Goal: Task Accomplishment & Management: Manage account settings

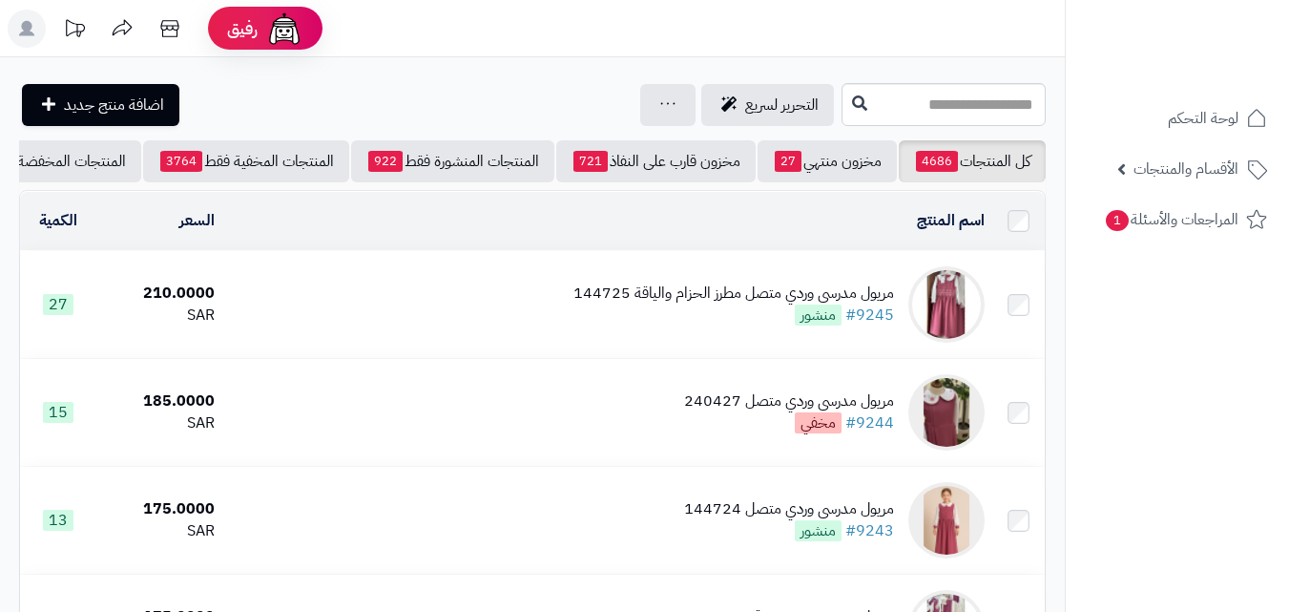
click at [30, 31] on icon at bounding box center [26, 28] width 15 height 15
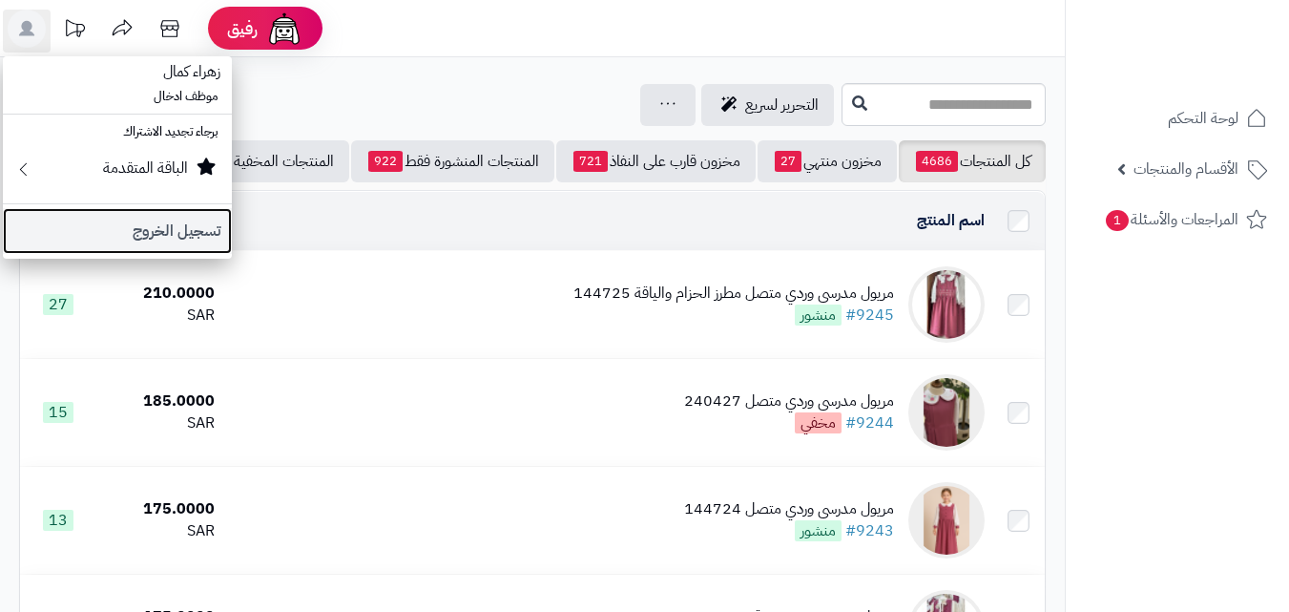
click at [172, 228] on link "تسجيل الخروج" at bounding box center [117, 231] width 229 height 46
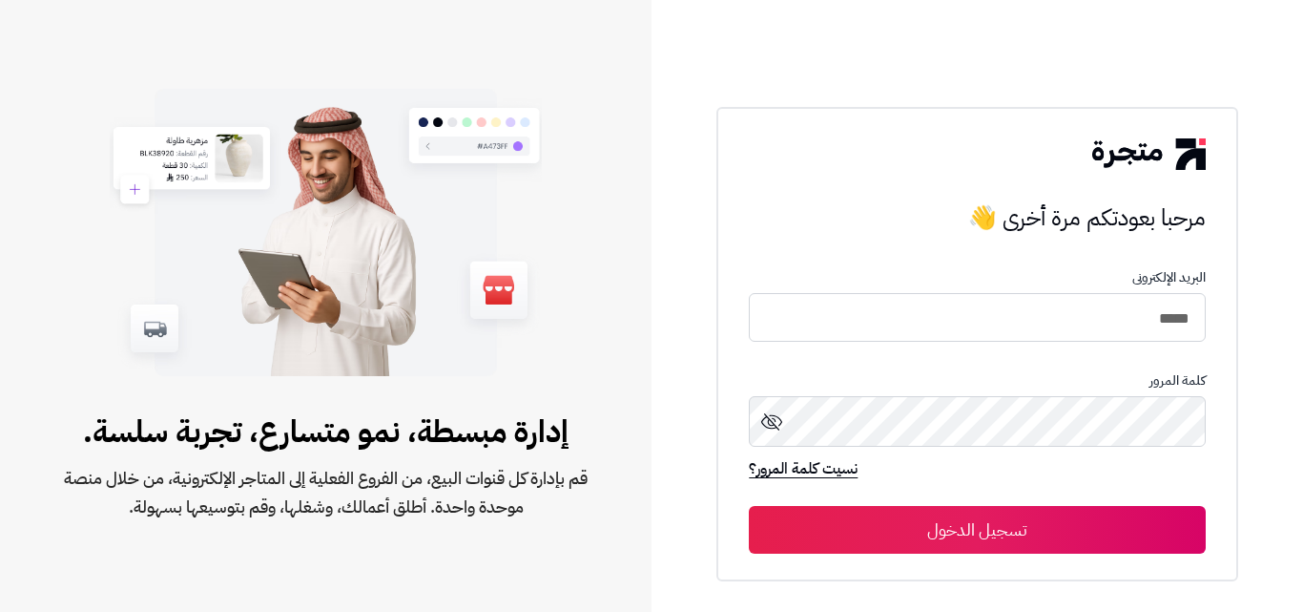
click at [749, 506] on button "تسجيل الدخول" at bounding box center [977, 530] width 456 height 48
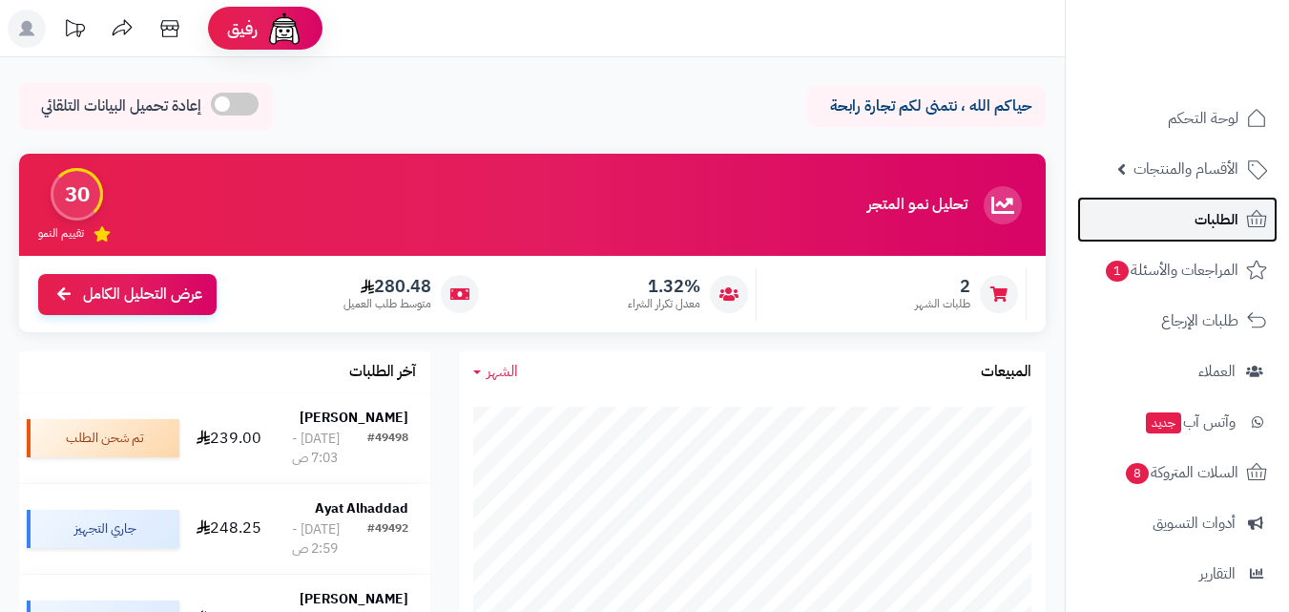
click at [1204, 236] on link "الطلبات" at bounding box center [1177, 220] width 200 height 46
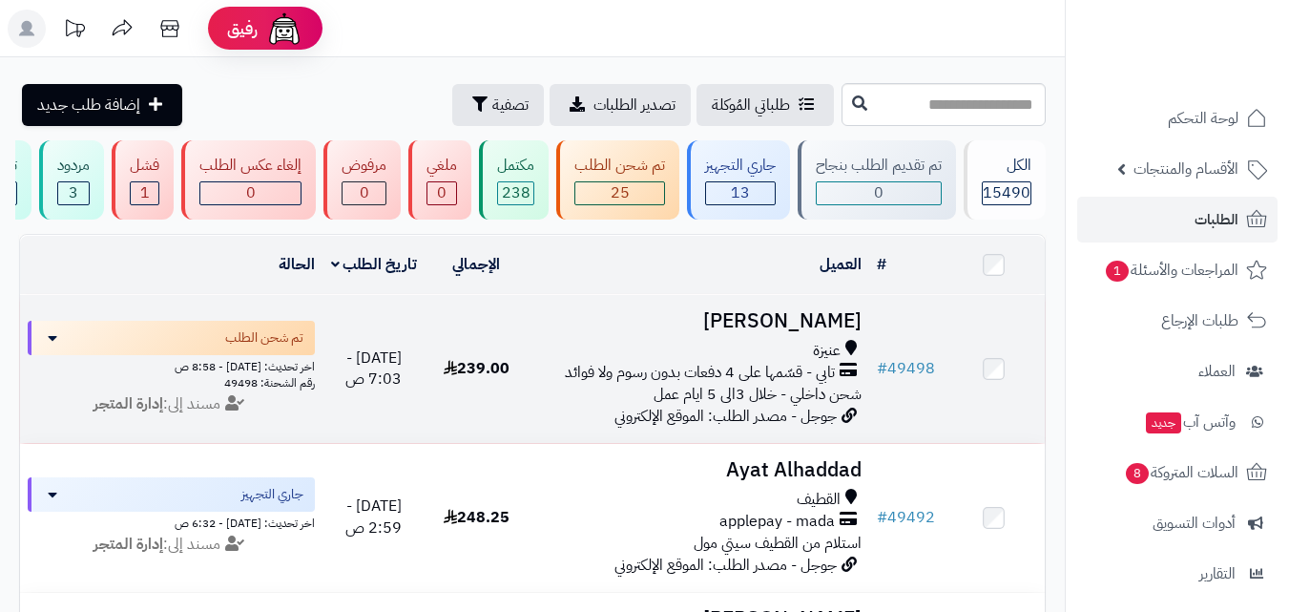
click at [655, 384] on span "تابي - قسّمها على 4 دفعات بدون رسوم ولا فوائد" at bounding box center [700, 373] width 270 height 22
click at [744, 362] on div "عنيزة" at bounding box center [698, 351] width 326 height 22
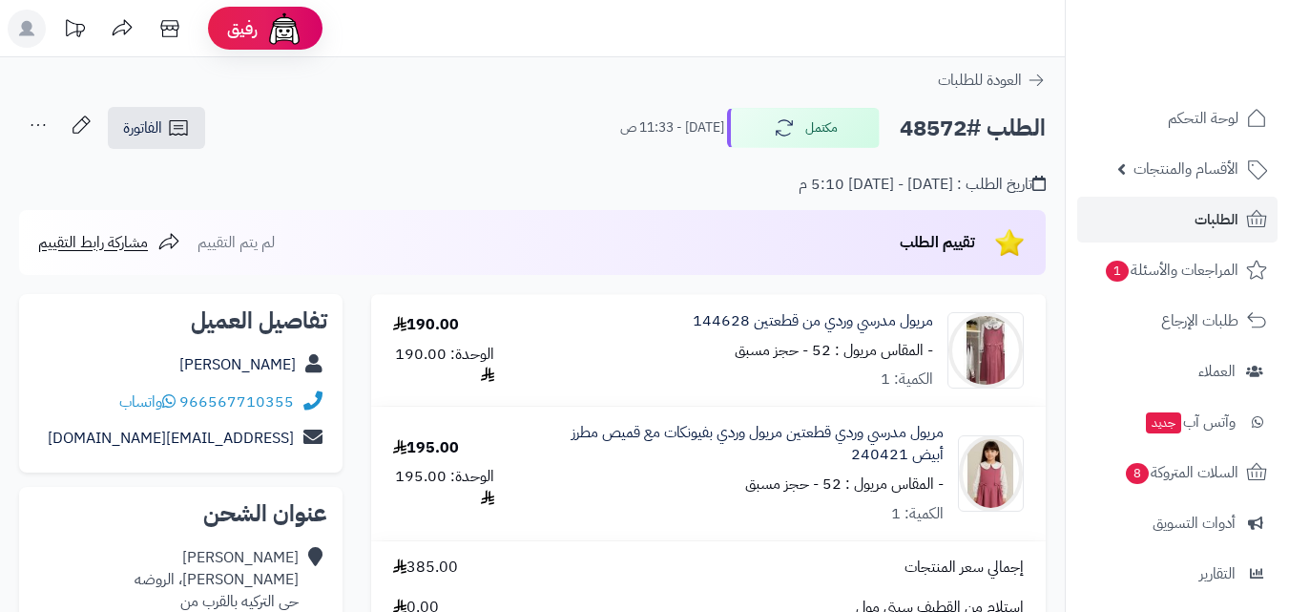
scroll to position [95, 0]
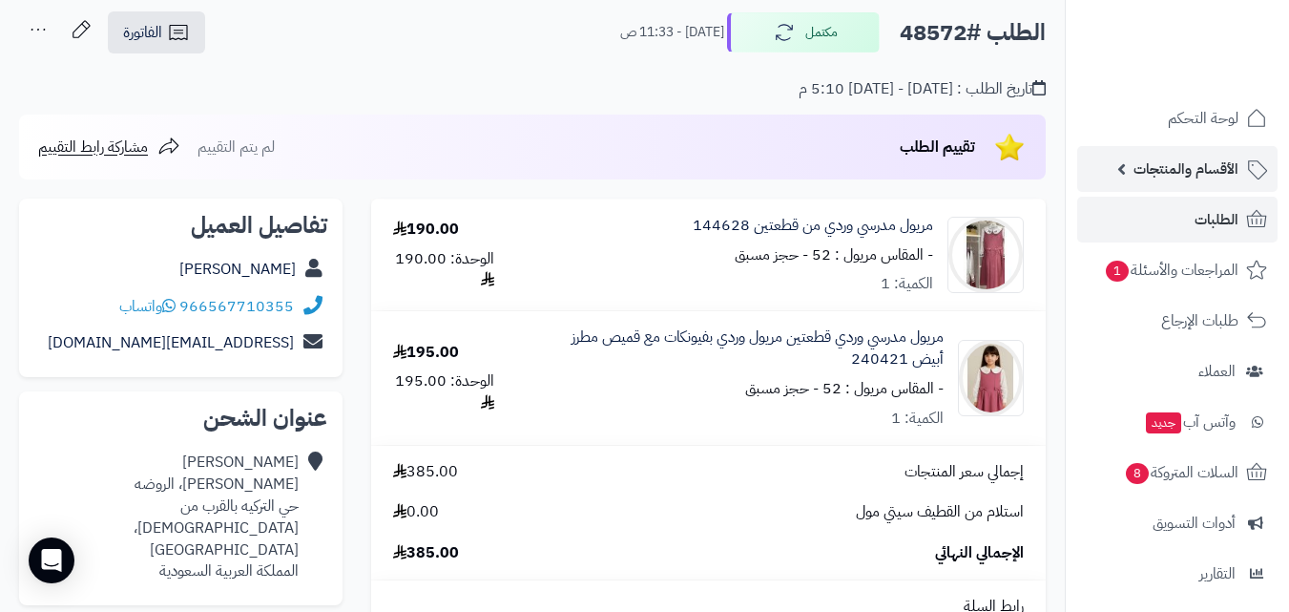
click at [1217, 160] on span "الأقسام والمنتجات" at bounding box center [1186, 169] width 105 height 27
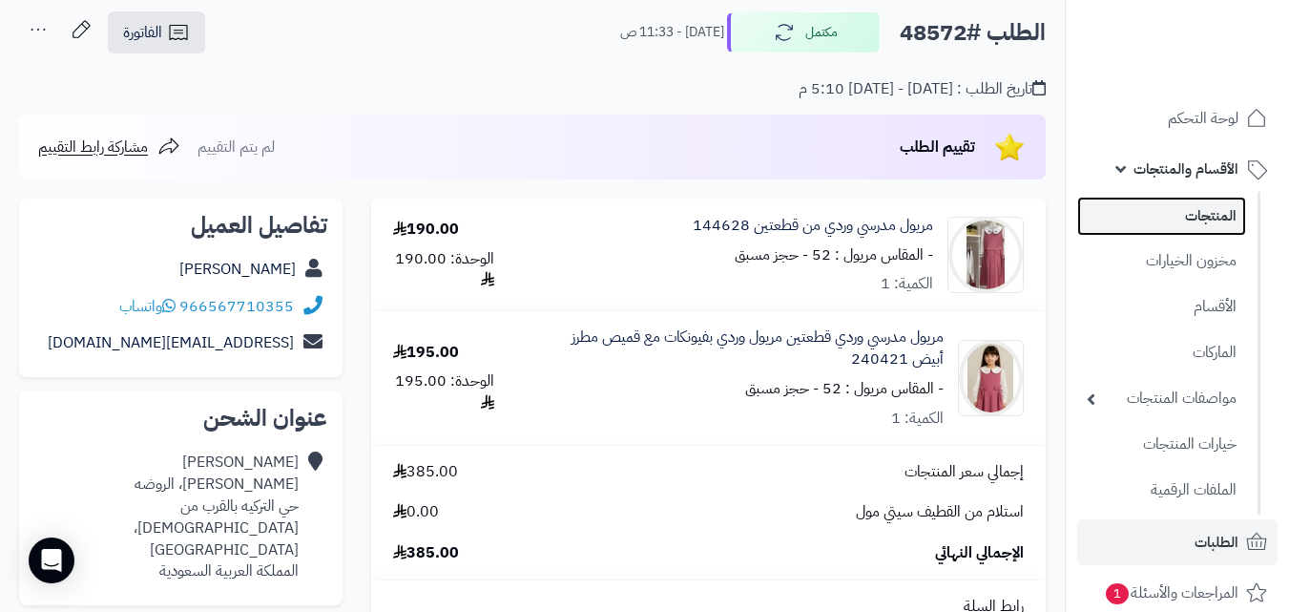
click at [1196, 223] on link "المنتجات" at bounding box center [1161, 216] width 169 height 39
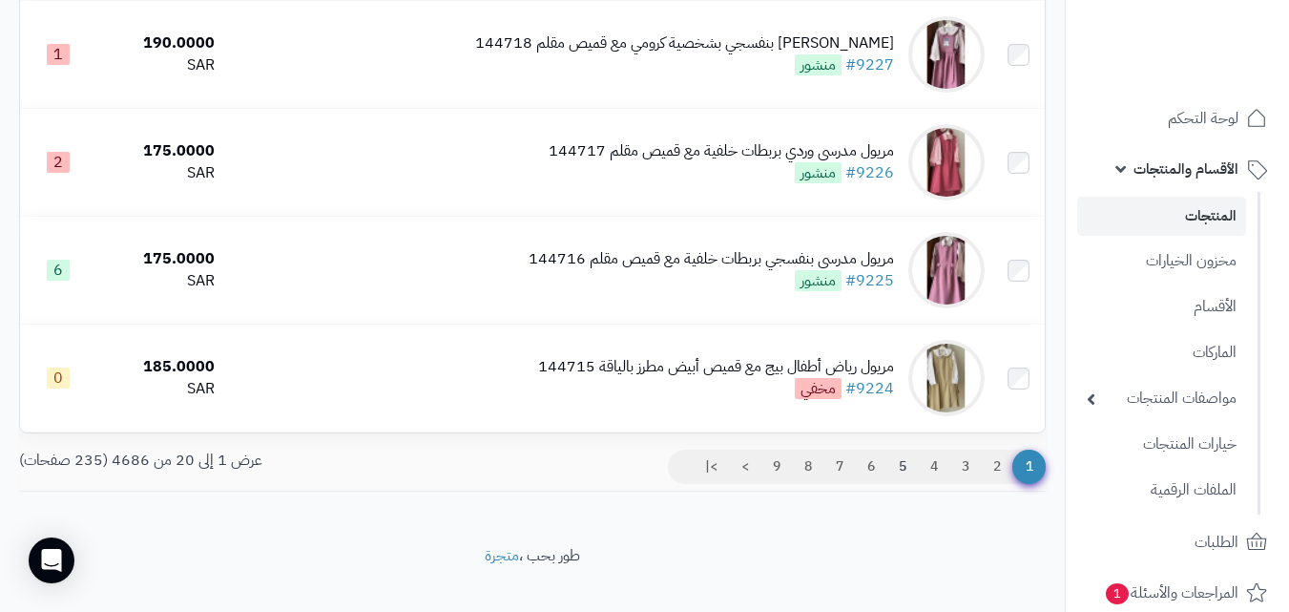
scroll to position [2015, 0]
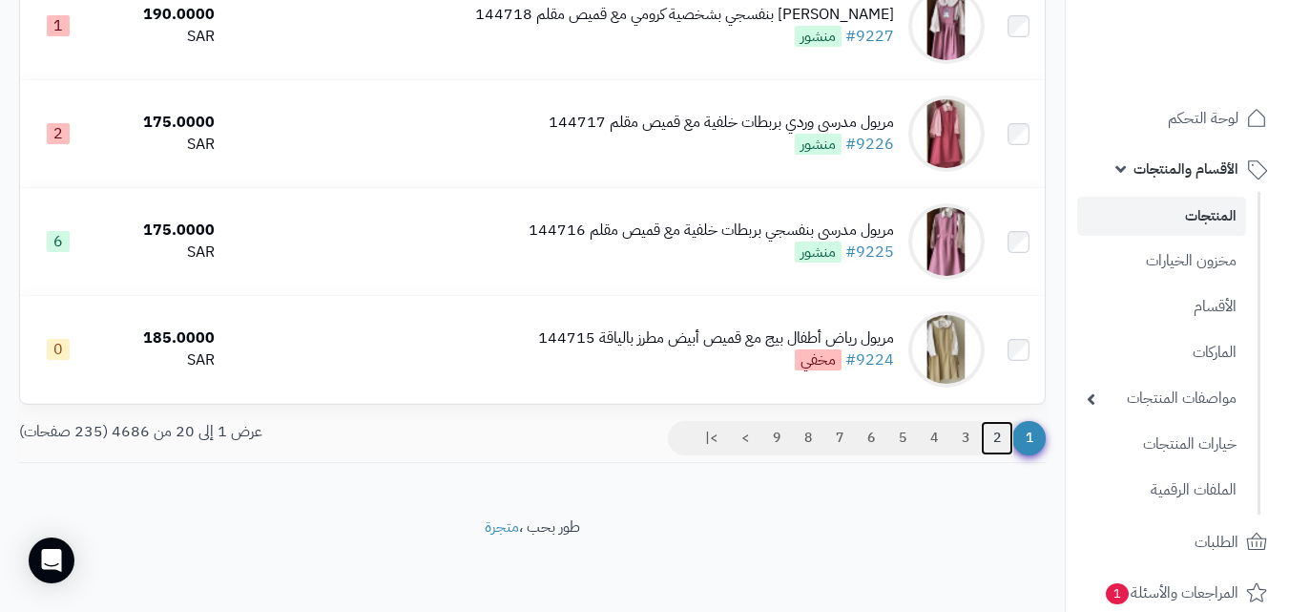
click at [1002, 437] on link "2" at bounding box center [997, 438] width 32 height 34
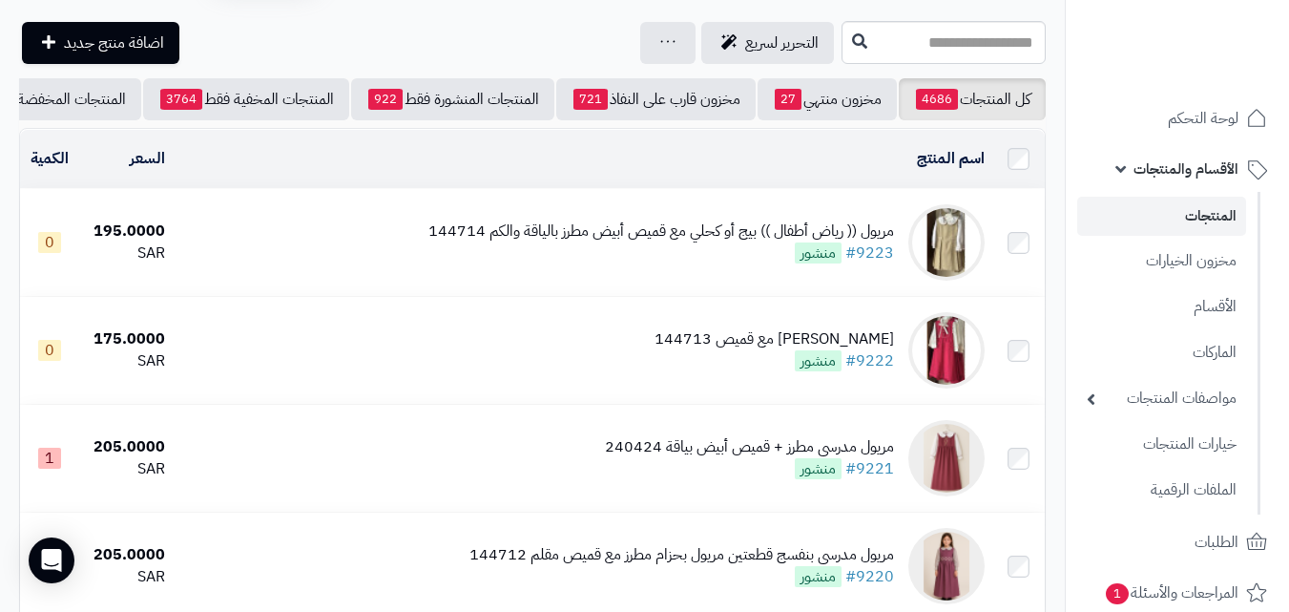
scroll to position [191, 0]
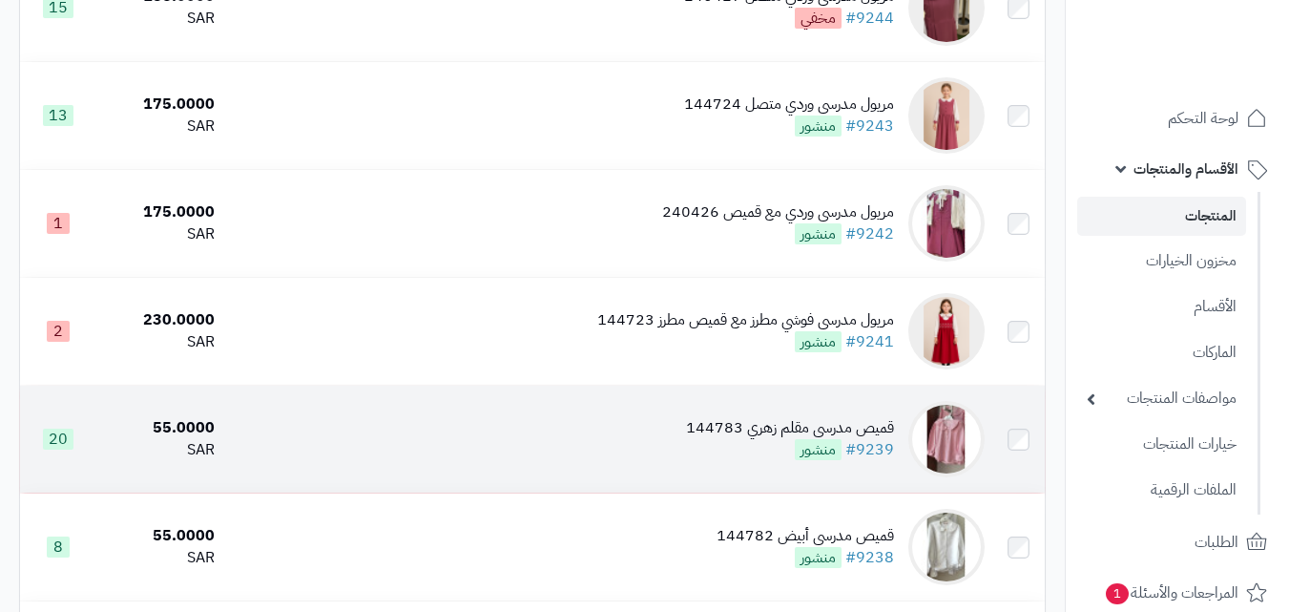
scroll to position [393, 0]
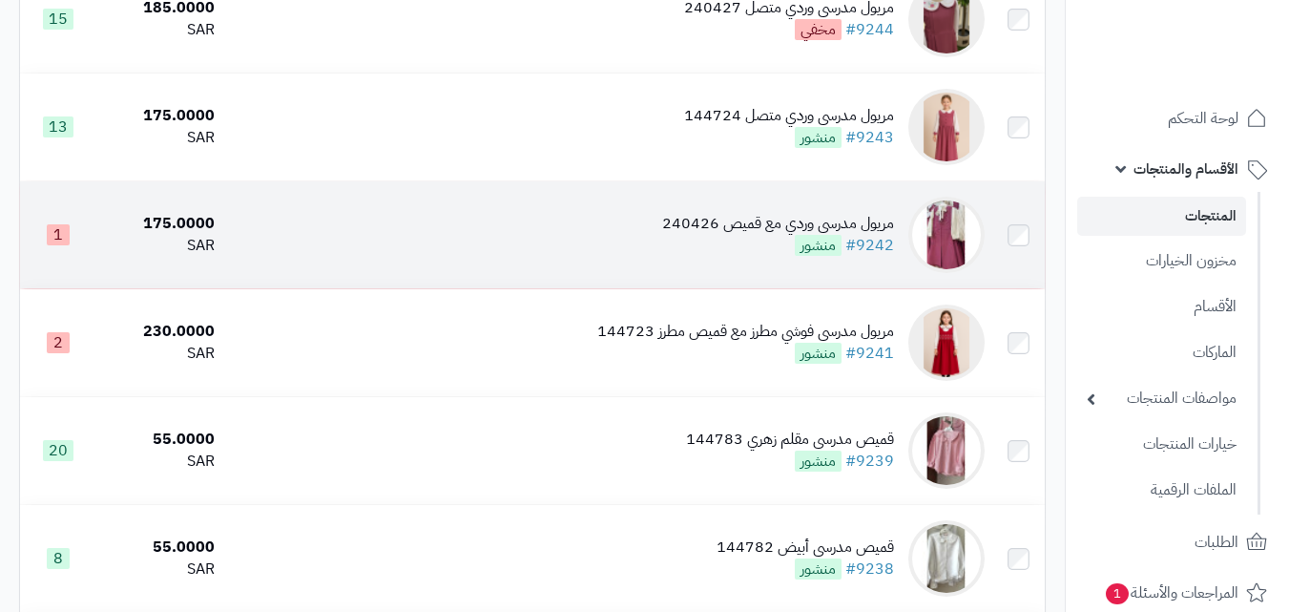
click at [820, 231] on div "مريول مدرسي وردي مع قميص 240426" at bounding box center [778, 224] width 232 height 22
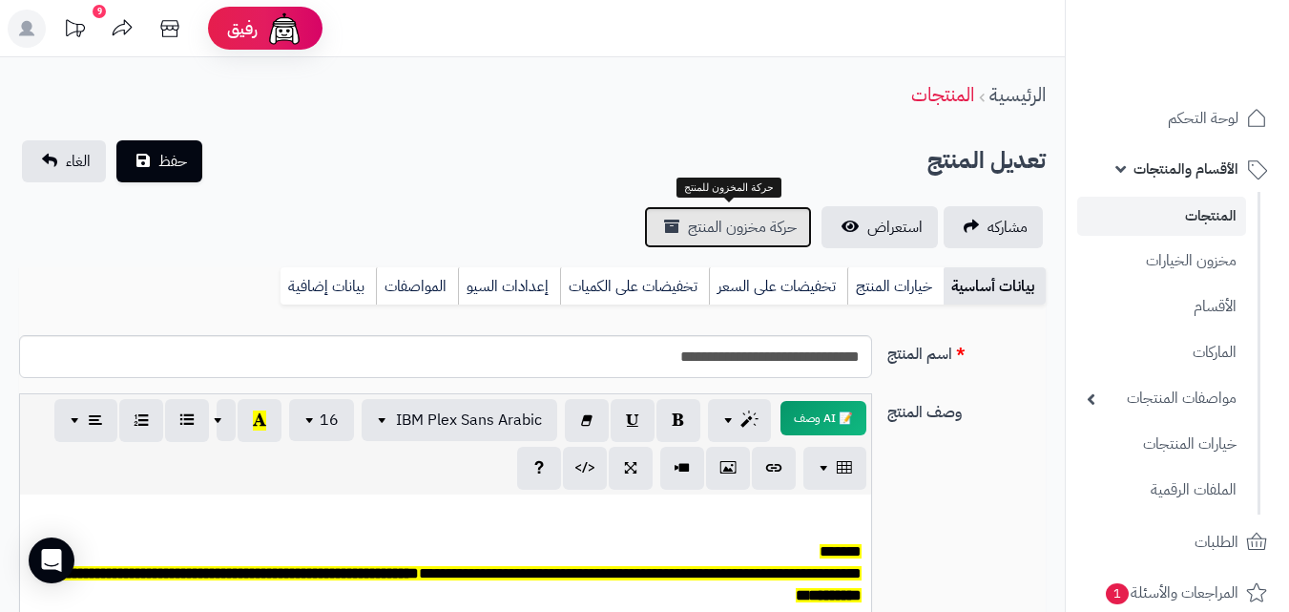
scroll to position [157, 0]
click at [787, 218] on span "حركة مخزون المنتج" at bounding box center [742, 227] width 109 height 23
click at [759, 210] on link "حركة مخزون المنتج" at bounding box center [728, 227] width 168 height 42
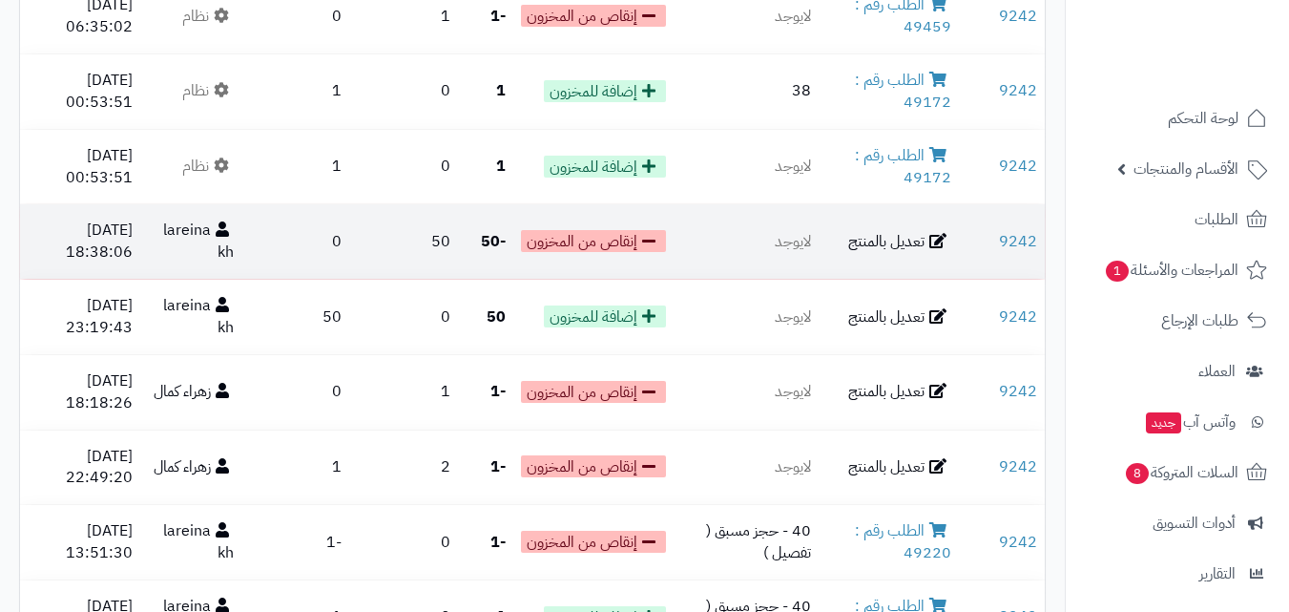
scroll to position [286, 0]
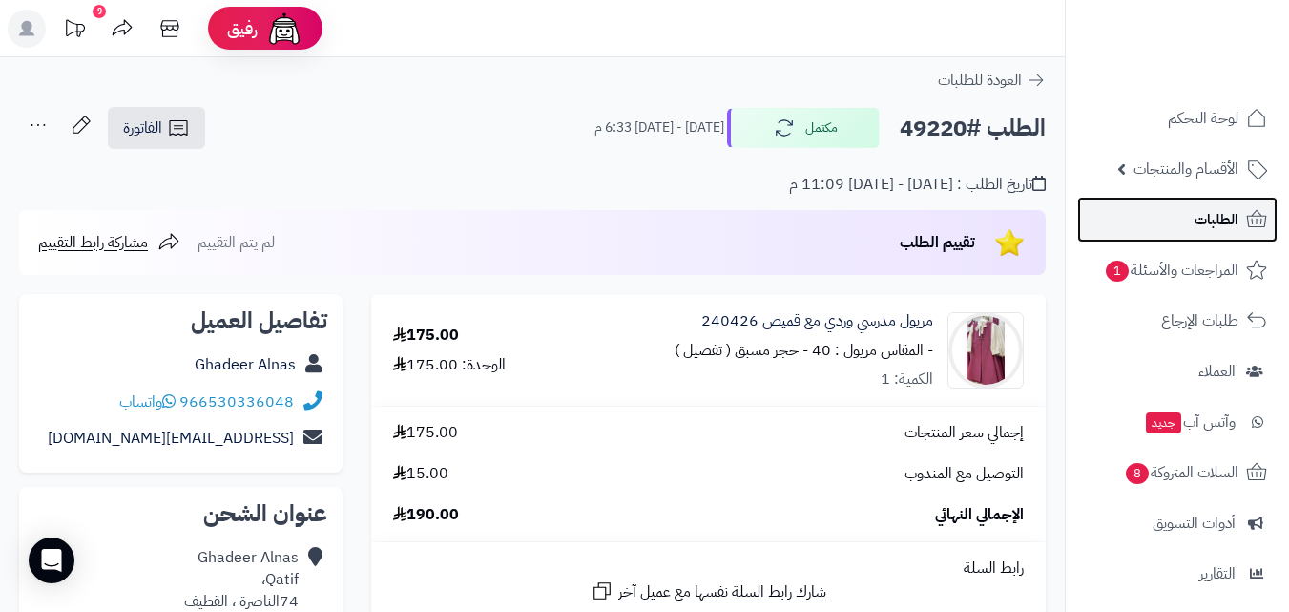
click at [1092, 228] on link "الطلبات" at bounding box center [1177, 220] width 200 height 46
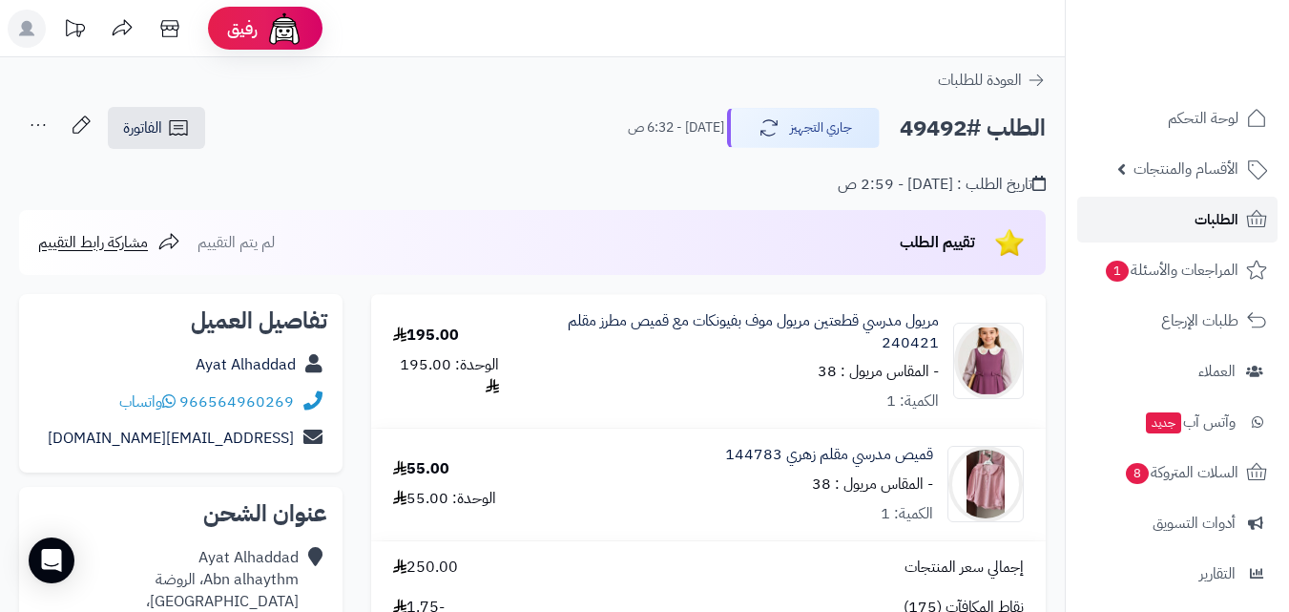
click at [1216, 225] on span "الطلبات" at bounding box center [1217, 219] width 44 height 27
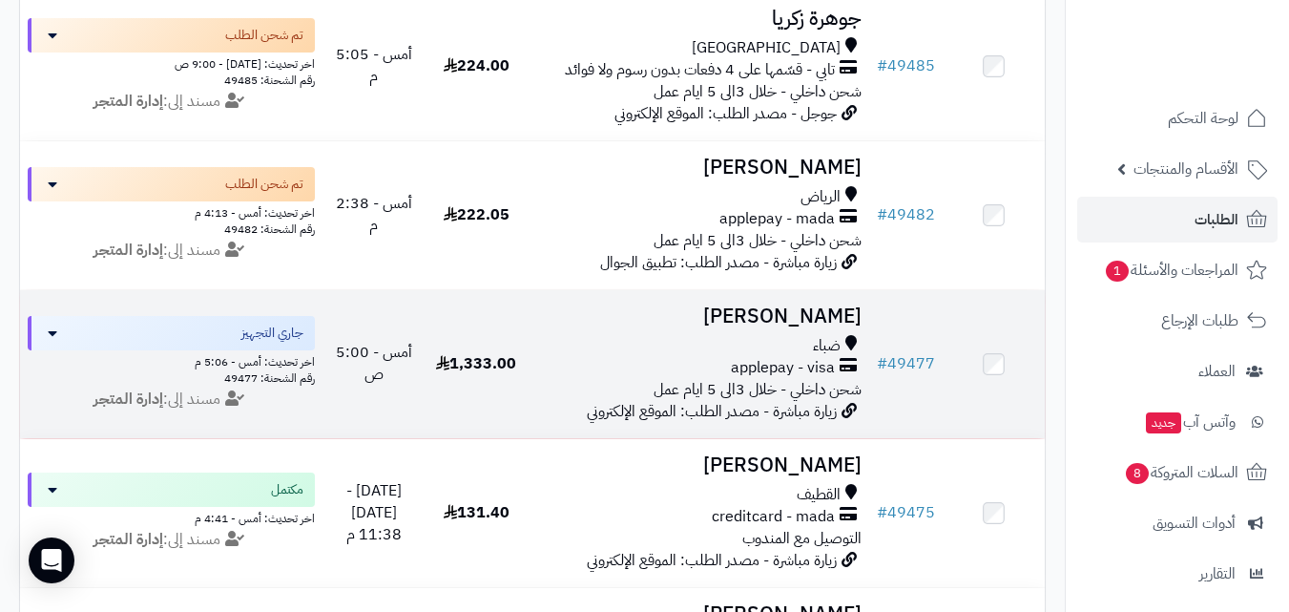
scroll to position [763, 0]
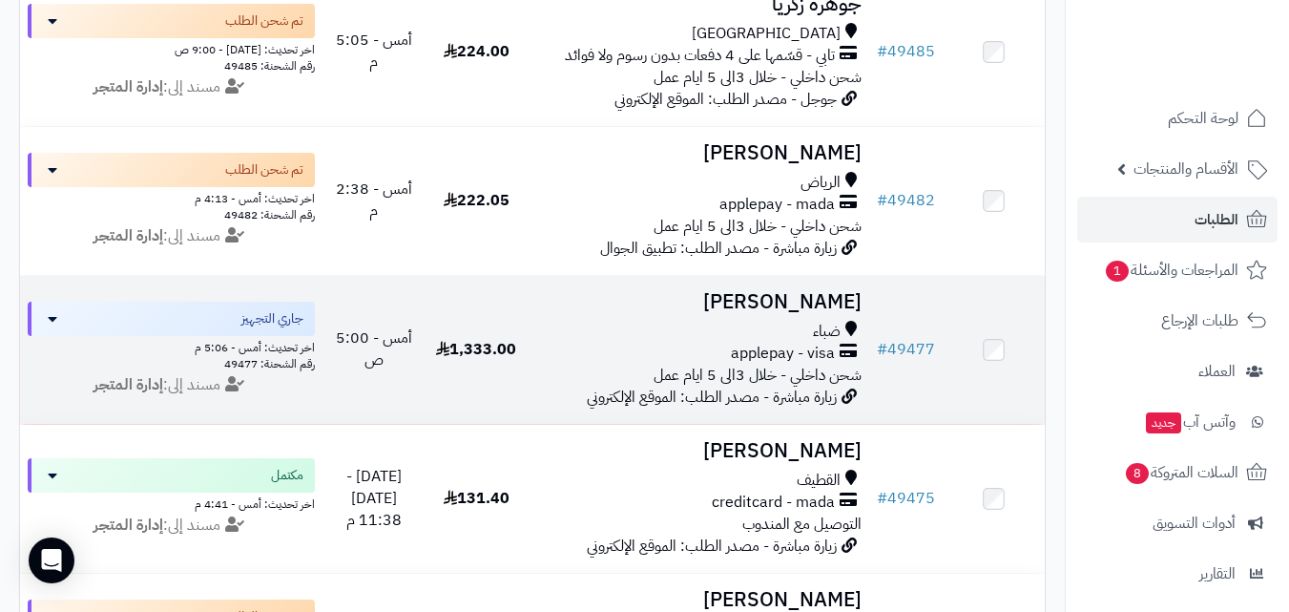
click at [728, 364] on div "applepay - visa" at bounding box center [698, 354] width 326 height 22
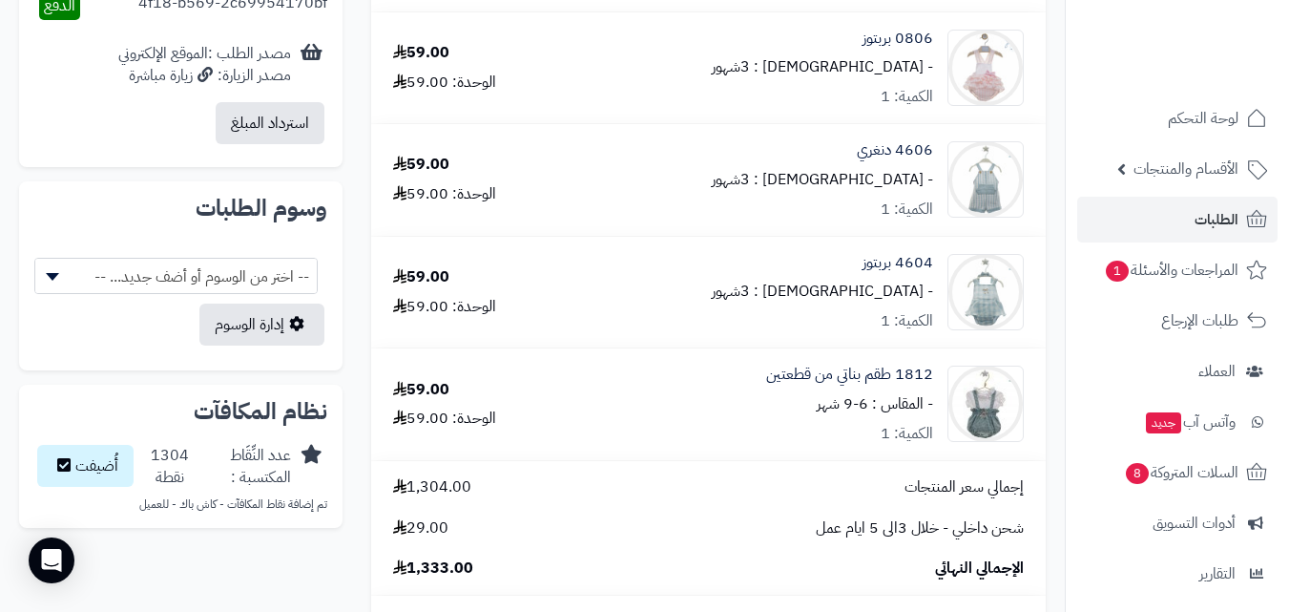
scroll to position [1527, 0]
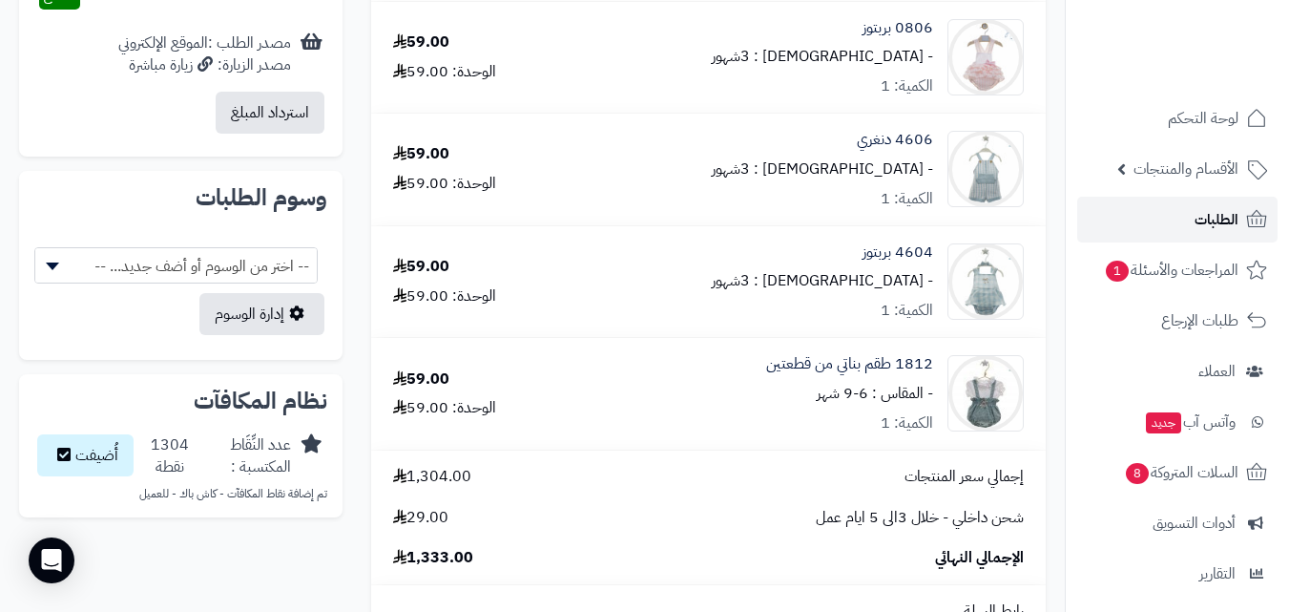
click at [1204, 207] on span "الطلبات" at bounding box center [1217, 219] width 44 height 27
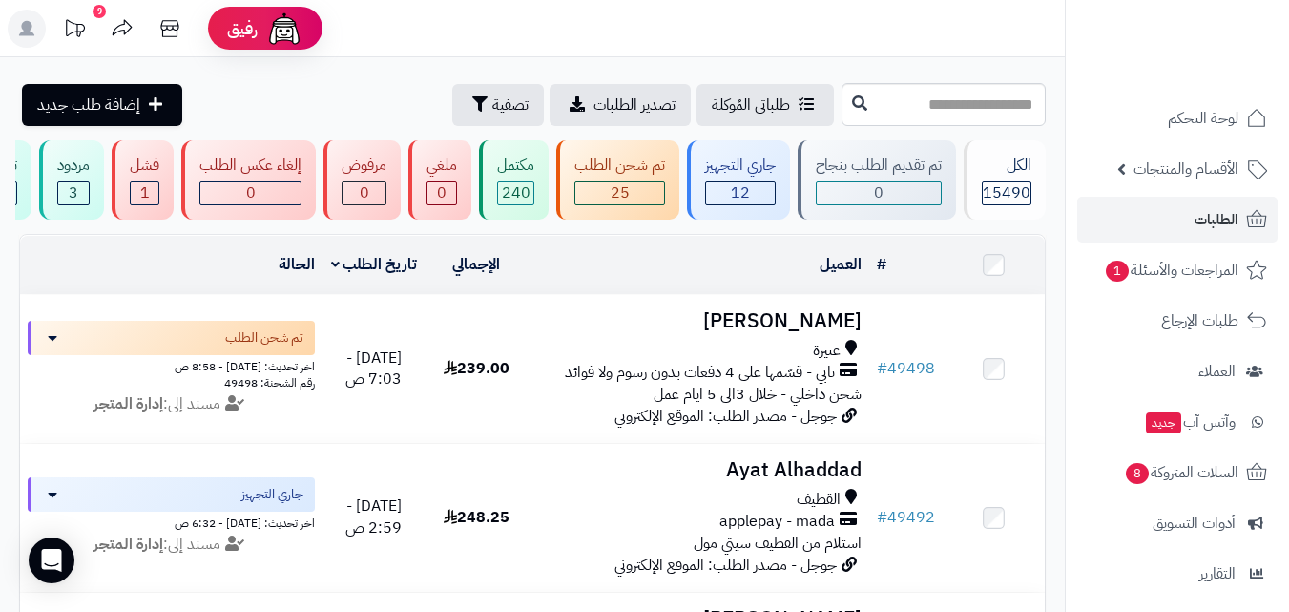
click at [20, 34] on icon at bounding box center [26, 28] width 15 height 15
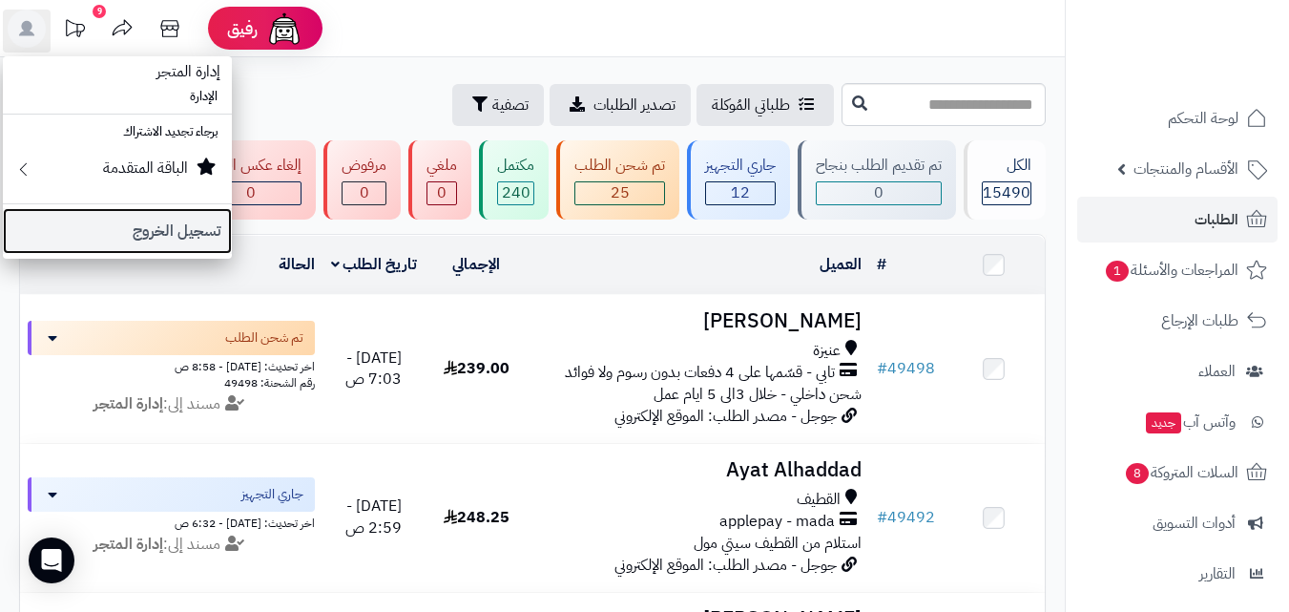
click at [136, 238] on link "تسجيل الخروج" at bounding box center [117, 231] width 229 height 46
